Goal: Task Accomplishment & Management: Use online tool/utility

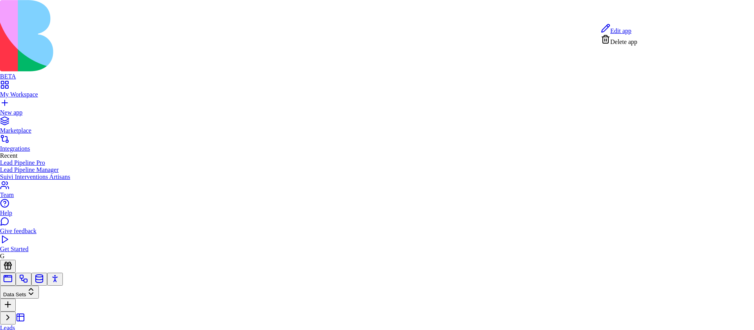
click at [632, 29] on span "Edit app" at bounding box center [620, 30] width 21 height 7
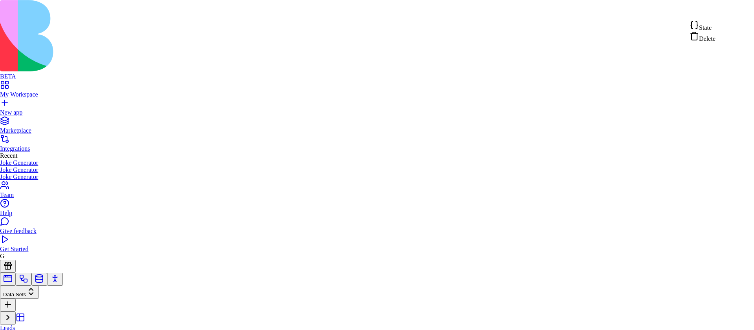
click at [716, 28] on div "State" at bounding box center [703, 25] width 26 height 11
type textarea "**********"
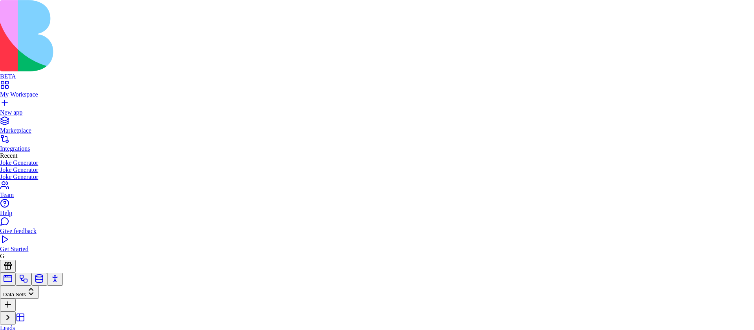
scroll to position [57, 20]
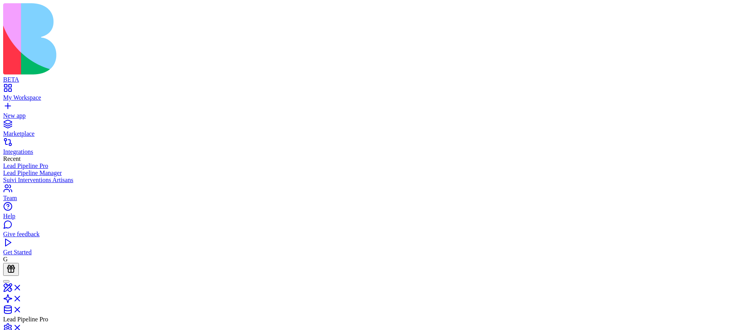
click at [22, 298] on link at bounding box center [12, 301] width 19 height 7
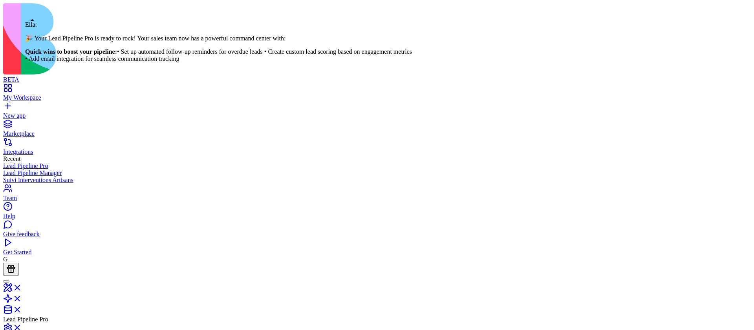
click at [22, 287] on link at bounding box center [12, 290] width 19 height 7
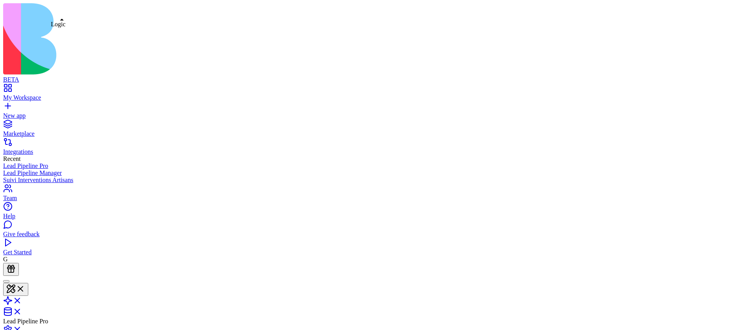
click at [22, 300] on link at bounding box center [12, 303] width 19 height 7
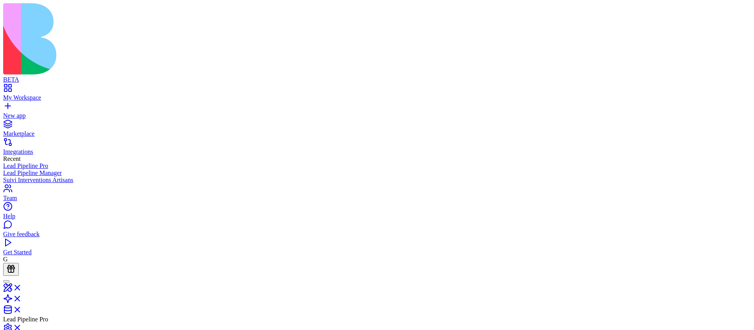
click at [11, 105] on link "New app" at bounding box center [377, 112] width 748 height 14
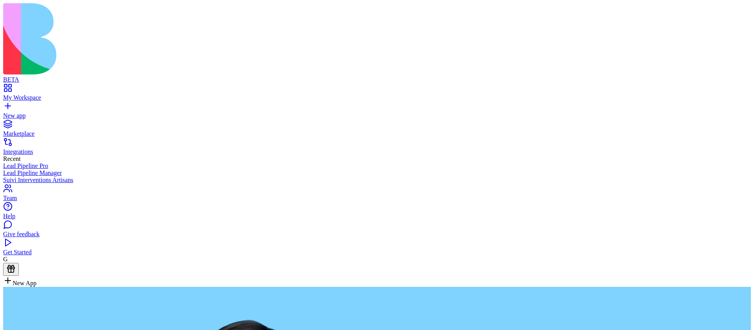
type textarea "**********"
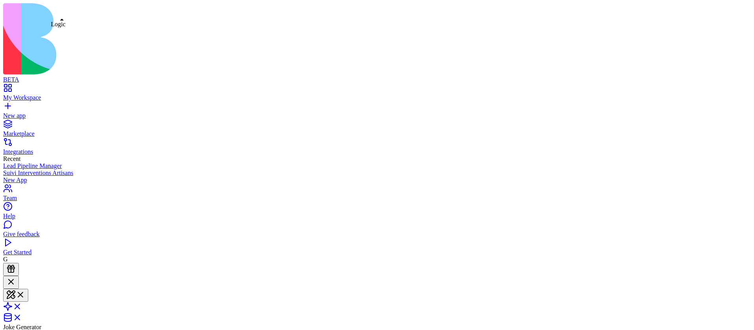
scroll to position [16, 0]
click at [22, 306] on span at bounding box center [22, 309] width 0 height 7
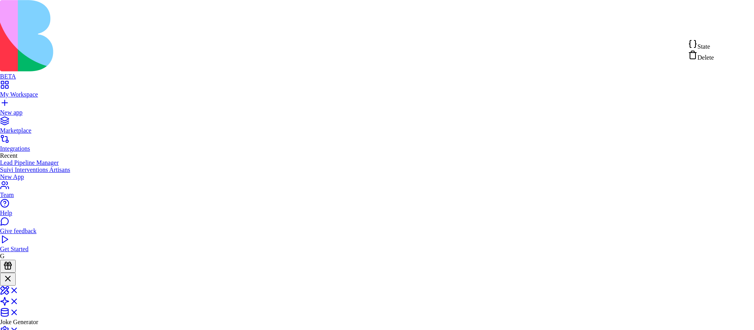
click at [706, 49] on span "State" at bounding box center [704, 46] width 13 height 7
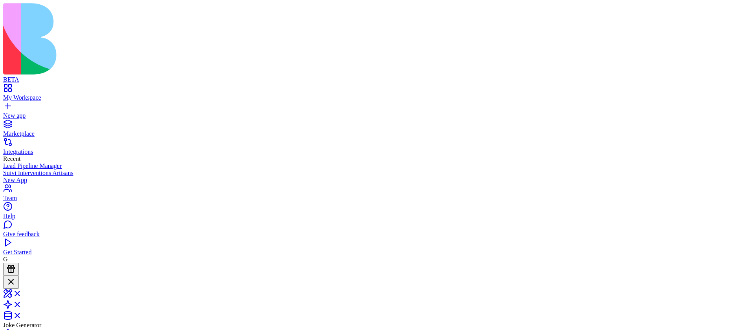
click at [6, 105] on link "New app" at bounding box center [377, 112] width 748 height 14
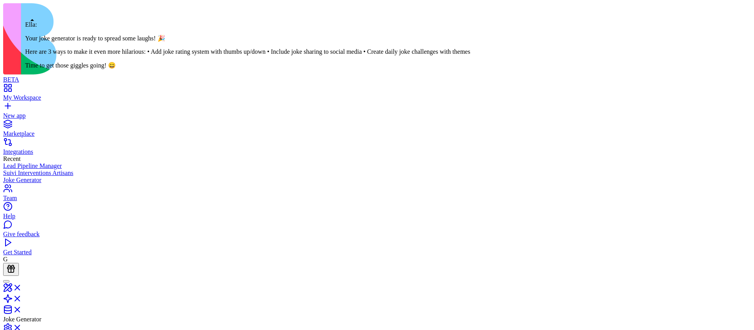
click at [6, 282] on div at bounding box center [6, 282] width 0 height 0
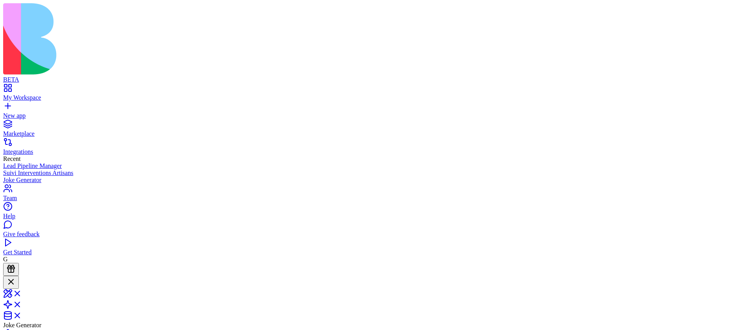
copy span "Create a simple joke generator app (nothing should be persisted) just a single …"
click at [5, 105] on link "New app" at bounding box center [377, 112] width 748 height 14
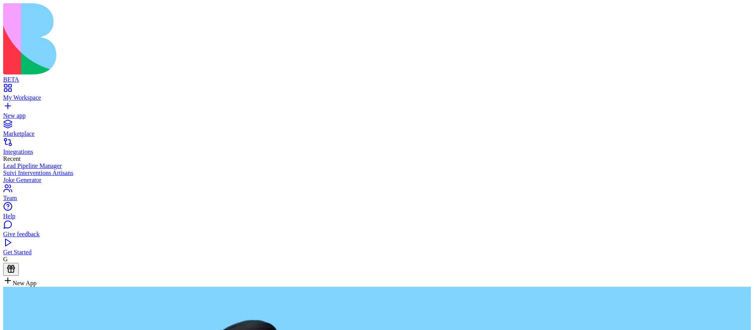
type textarea "**********"
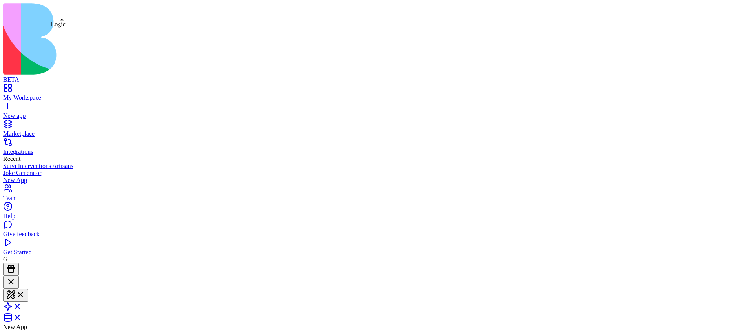
click at [22, 306] on span at bounding box center [22, 309] width 0 height 7
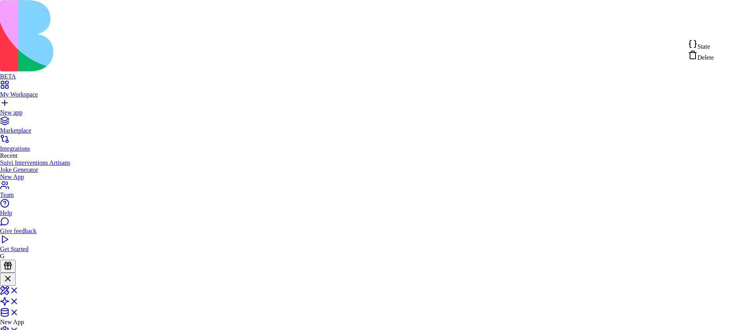
click at [710, 48] on span "State" at bounding box center [704, 46] width 13 height 7
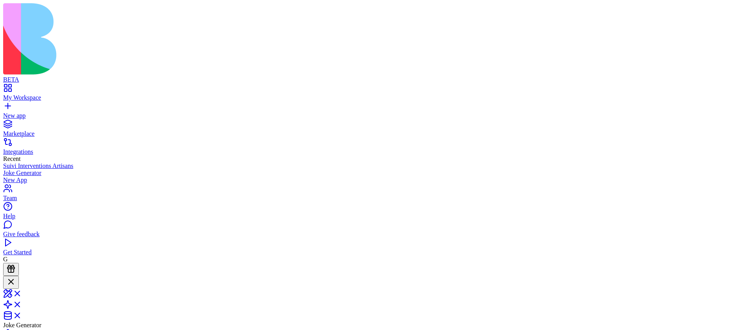
scroll to position [178, 0]
click at [16, 277] on div at bounding box center [10, 282] width 9 height 11
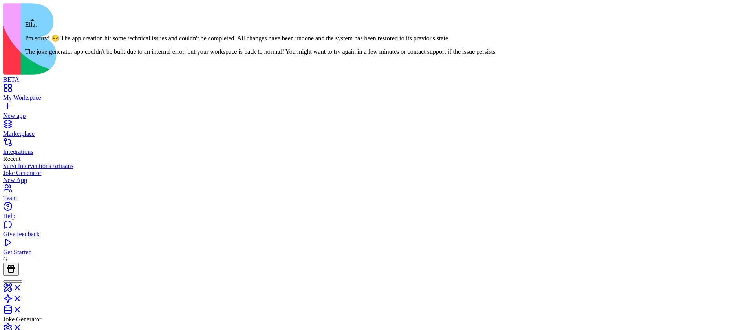
click at [19, 282] on div at bounding box center [12, 282] width 13 height 0
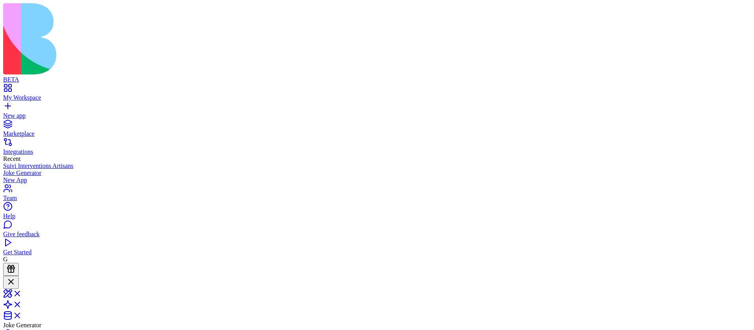
scroll to position [0, 0]
copy span "Create a simple joke generator app (nothing should be persisted) just a single …"
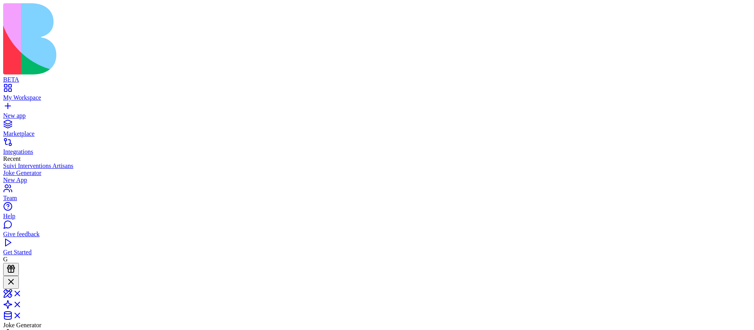
click at [9, 105] on link "New app" at bounding box center [377, 112] width 748 height 14
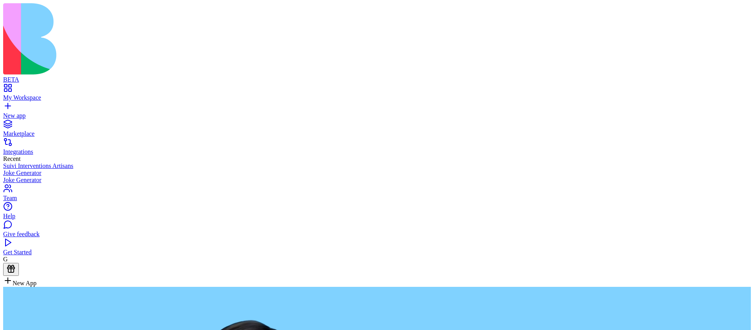
type textarea "**********"
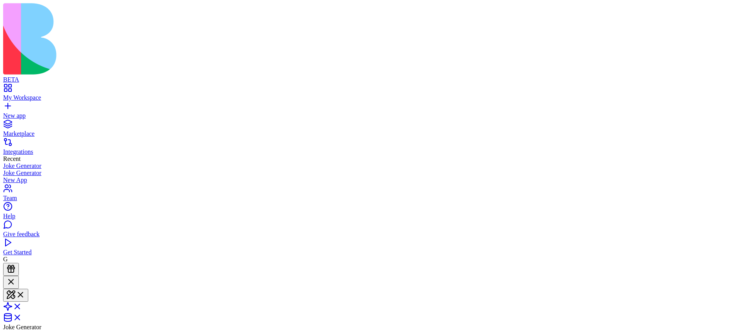
scroll to position [24, 0]
click at [22, 306] on span at bounding box center [22, 309] width 0 height 7
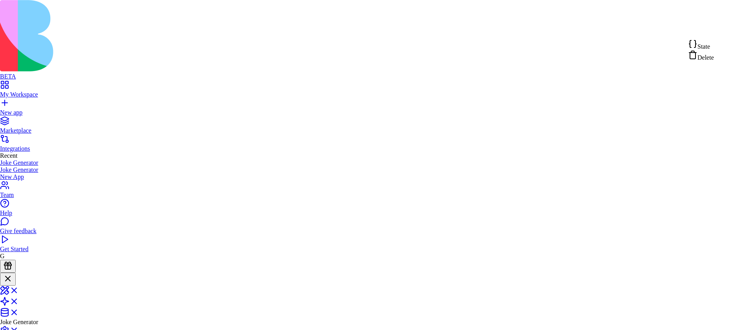
click at [714, 47] on div "State" at bounding box center [701, 44] width 26 height 11
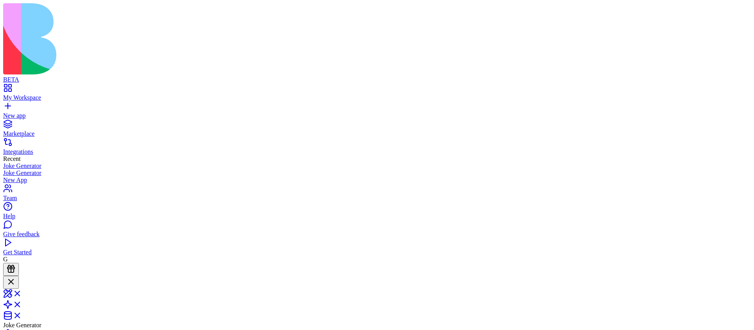
click at [16, 277] on div at bounding box center [10, 282] width 9 height 11
click at [6, 282] on div at bounding box center [6, 282] width 0 height 0
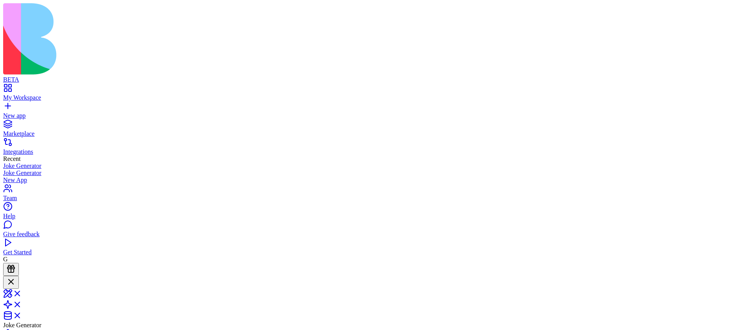
copy span "Create a simple joke generator app (nothing should be persisted) just a single …"
type input "********"
click at [27, 324] on button "Launch" at bounding box center [15, 328] width 24 height 8
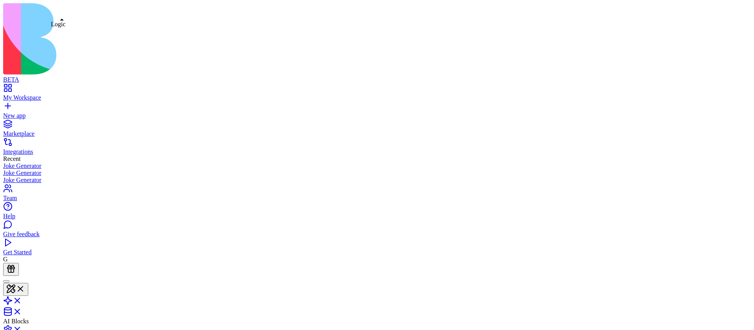
click at [22, 300] on link at bounding box center [12, 303] width 19 height 7
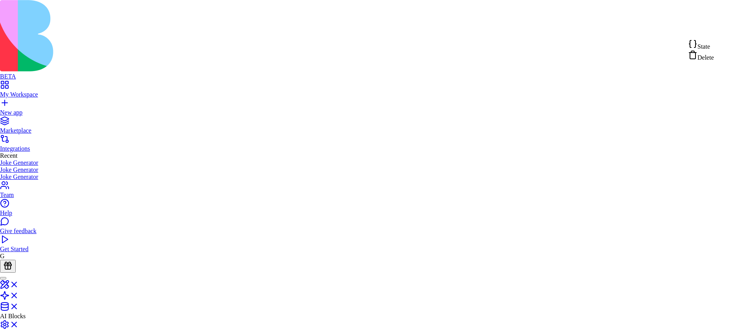
click at [714, 44] on div "State" at bounding box center [701, 44] width 26 height 11
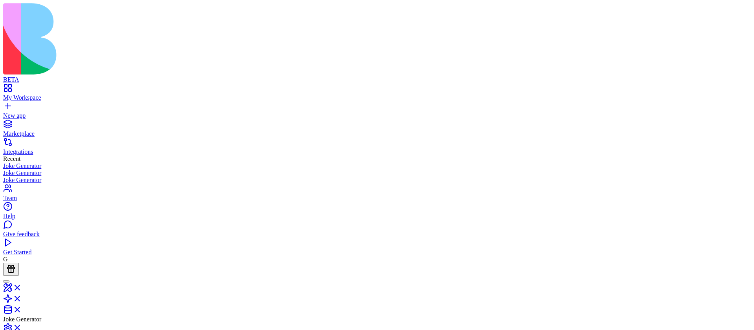
scroll to position [70, 0]
click at [11, 105] on link "New app" at bounding box center [377, 112] width 748 height 14
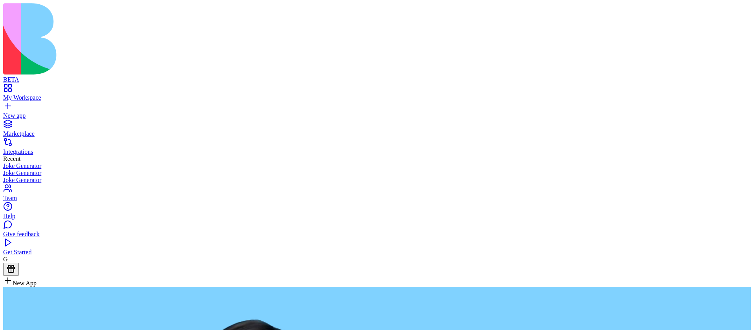
type textarea "**********"
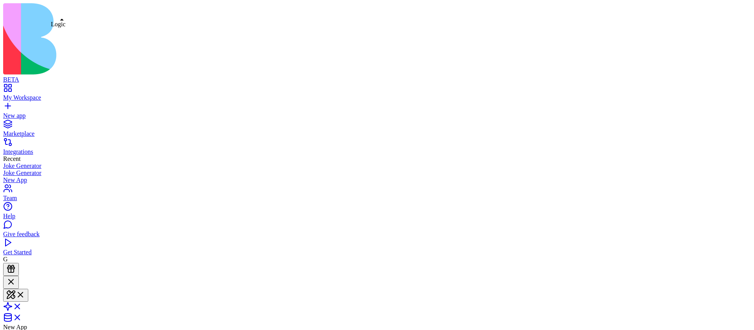
click at [22, 306] on span at bounding box center [22, 309] width 0 height 7
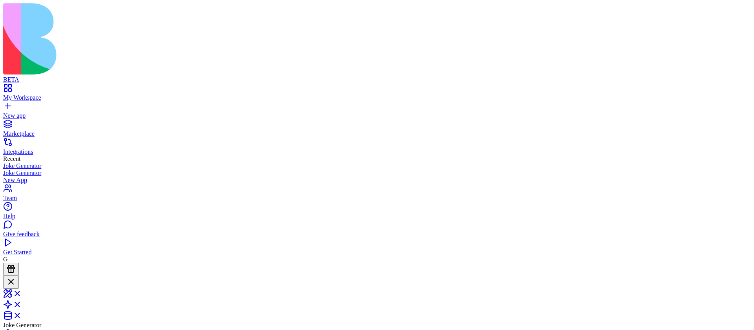
click at [22, 293] on span at bounding box center [22, 296] width 0 height 7
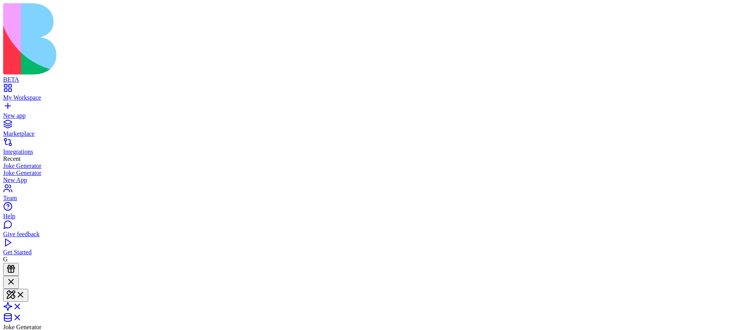
click at [22, 306] on span at bounding box center [22, 309] width 0 height 7
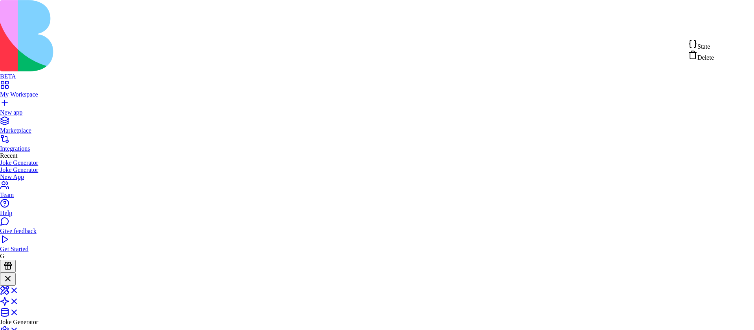
click at [709, 49] on span "State" at bounding box center [704, 46] width 13 height 7
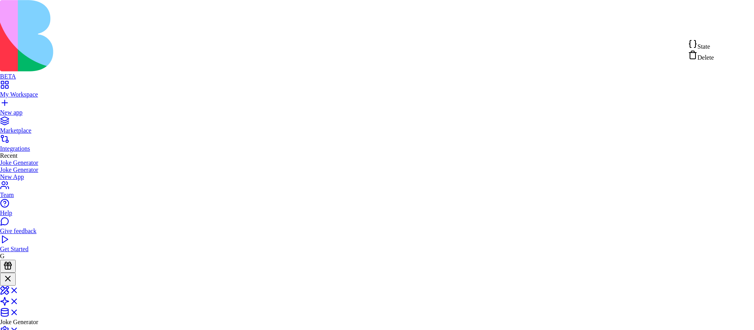
click at [714, 45] on div "State" at bounding box center [701, 44] width 26 height 11
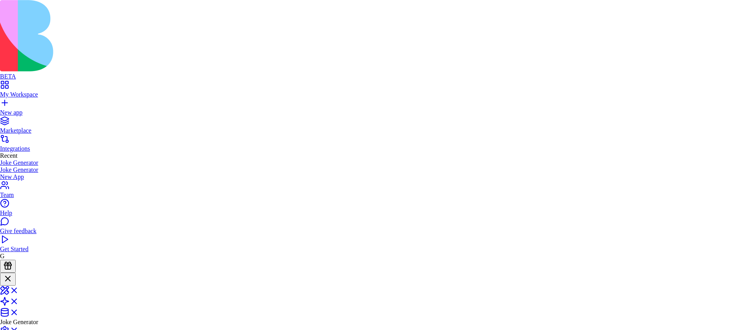
scroll to position [49, 119]
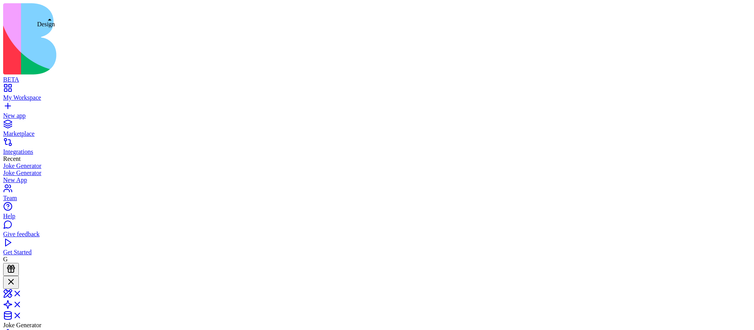
click at [22, 293] on link at bounding box center [12, 296] width 19 height 7
click at [22, 317] on span at bounding box center [22, 320] width 0 height 7
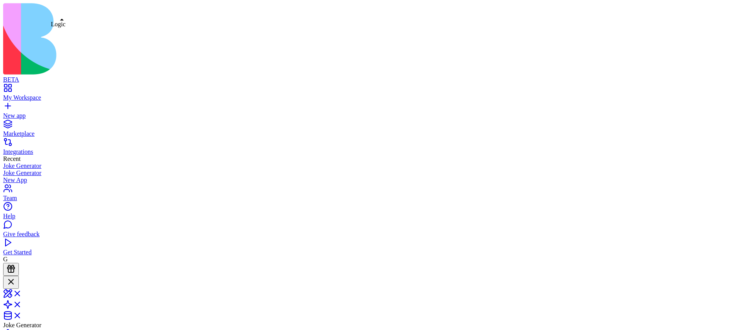
click at [22, 304] on link at bounding box center [12, 307] width 19 height 7
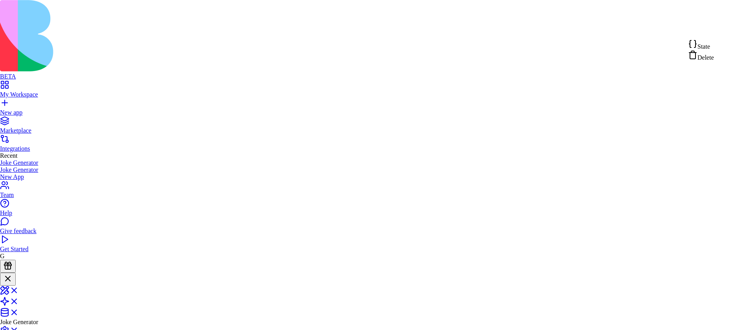
click at [714, 46] on div "State" at bounding box center [701, 44] width 26 height 11
type textarea "**********"
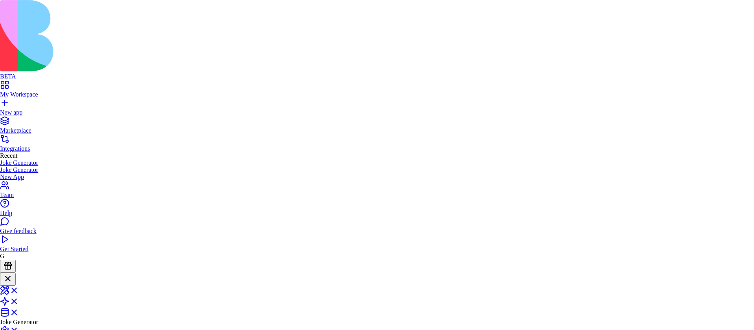
scroll to position [42, 128]
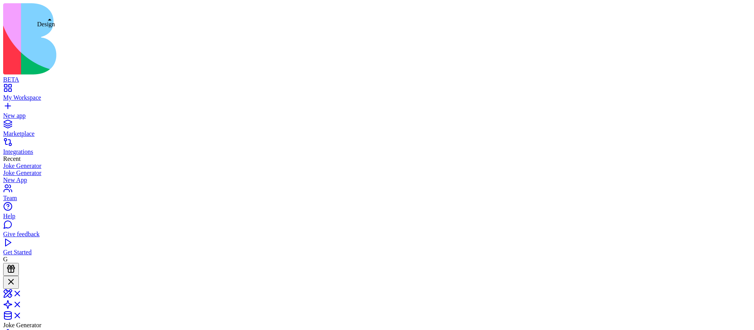
click at [22, 293] on link at bounding box center [12, 296] width 19 height 7
